Goal: Book appointment/travel/reservation

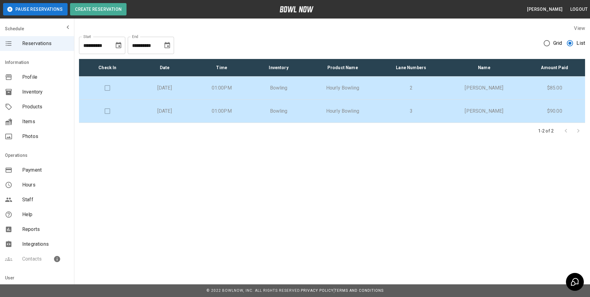
click at [495, 11] on div "Rahfe [PERSON_NAME] Logout" at bounding box center [472, 9] width 235 height 11
click at [188, 111] on p "[DATE]" at bounding box center [164, 110] width 47 height 7
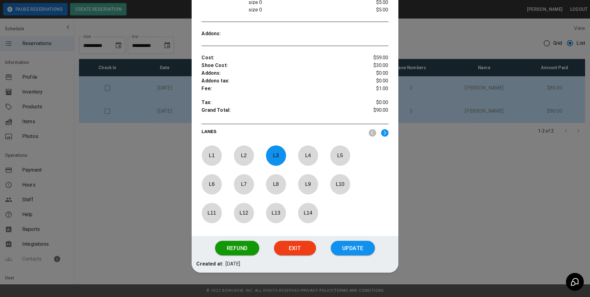
scroll to position [228, 0]
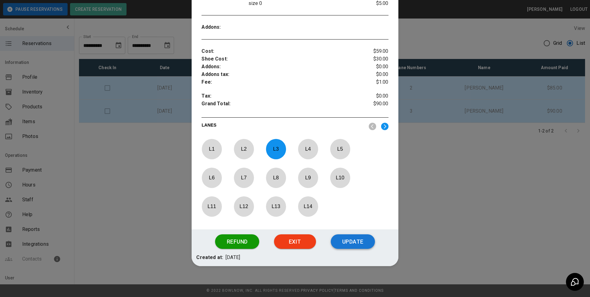
click at [357, 248] on button "Update" at bounding box center [353, 241] width 44 height 15
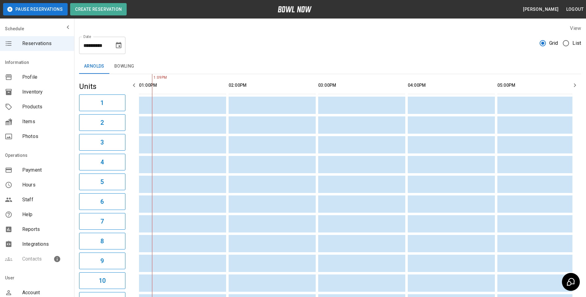
click at [130, 70] on button "Bowling" at bounding box center [124, 66] width 30 height 15
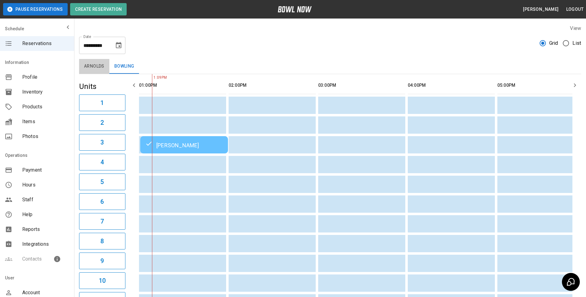
click at [98, 68] on button "Arnolds" at bounding box center [94, 66] width 30 height 15
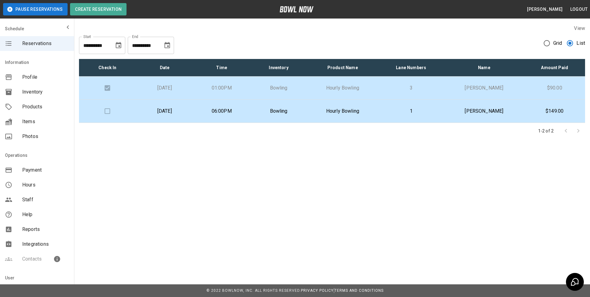
click at [181, 93] on td "[DATE]" at bounding box center [164, 88] width 57 height 23
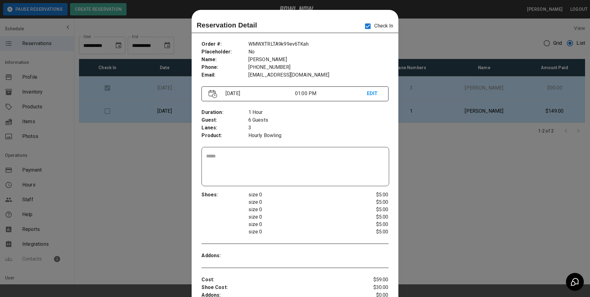
scroll to position [10, 0]
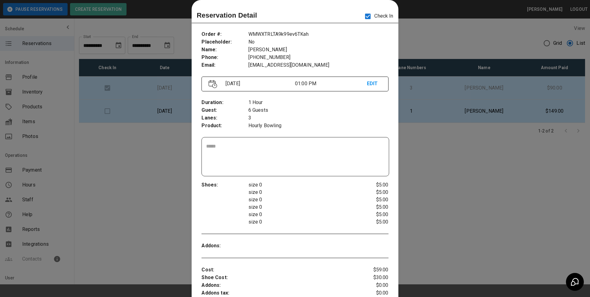
click at [181, 93] on div at bounding box center [295, 148] width 590 height 297
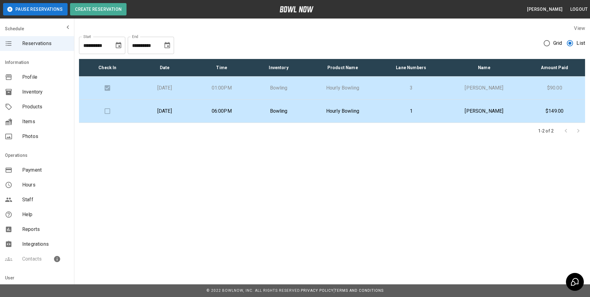
click at [165, 88] on p "[DATE]" at bounding box center [164, 87] width 47 height 7
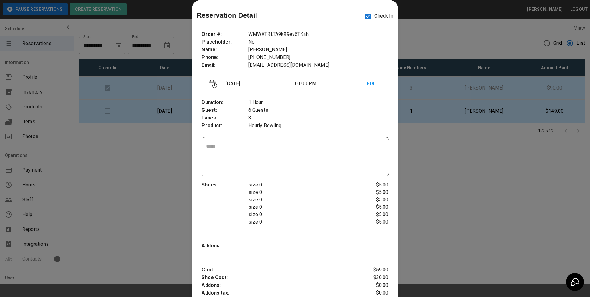
scroll to position [41, 0]
